Goal: Information Seeking & Learning: Learn about a topic

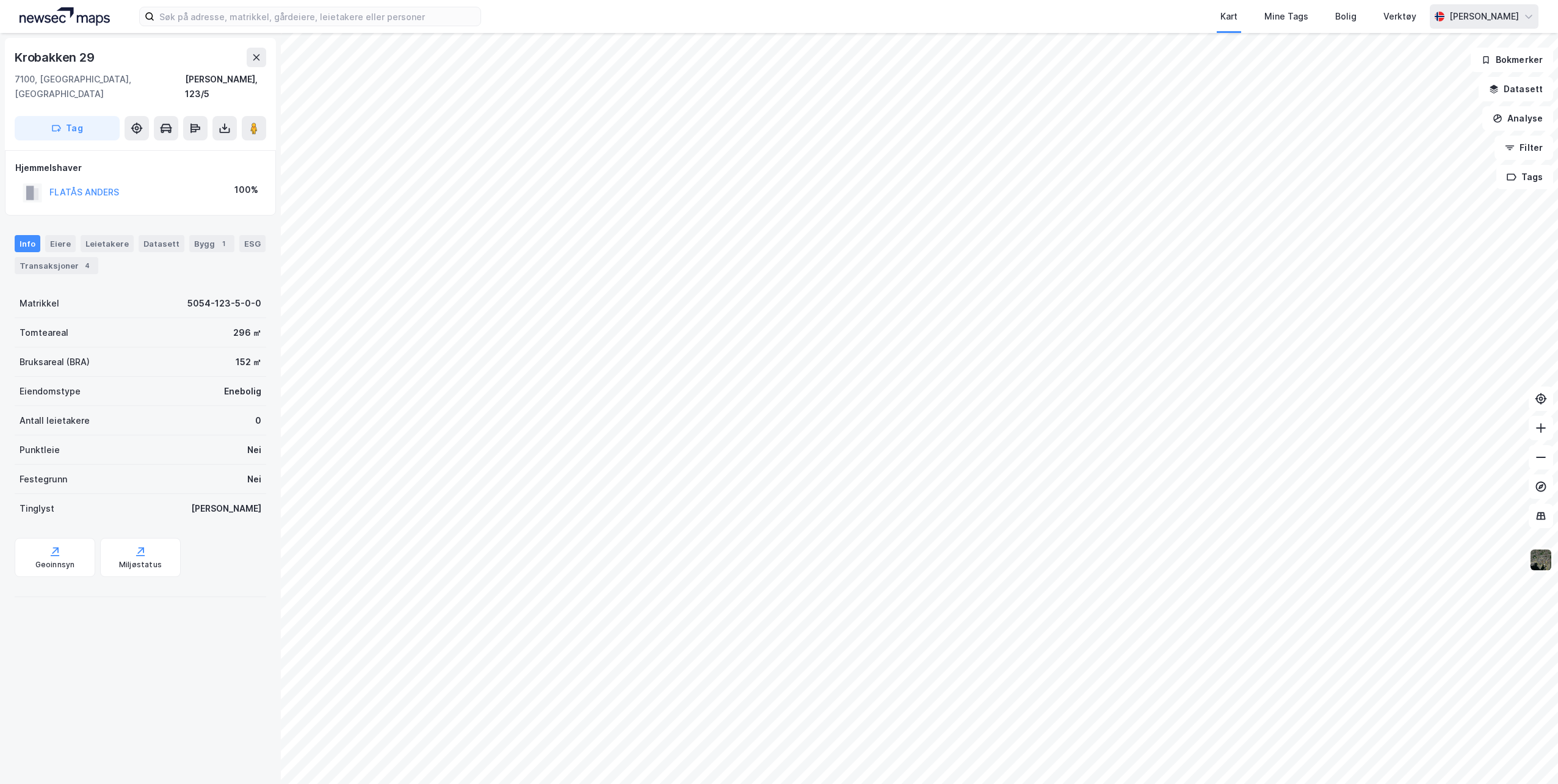
click at [1478, 22] on div "[PERSON_NAME]" at bounding box center [1484, 16] width 70 height 15
click at [1415, 77] on div "Logg ut" at bounding box center [1423, 75] width 33 height 15
